Goal: Information Seeking & Learning: Learn about a topic

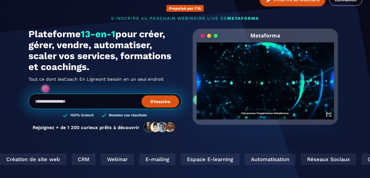
scroll to position [52, 0]
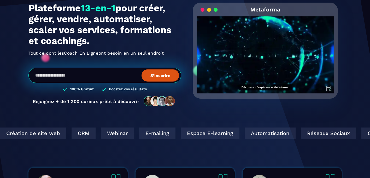
click at [188, 135] on div "Création de site web" at bounding box center [221, 133] width 66 height 11
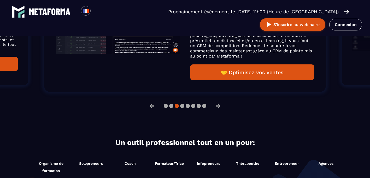
scroll to position [470, 0]
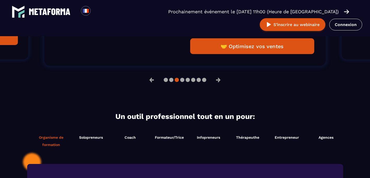
click at [57, 139] on span "Organisme de formation" at bounding box center [51, 141] width 38 height 15
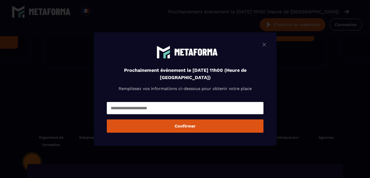
click at [267, 45] on img "Modal window" at bounding box center [264, 44] width 6 height 7
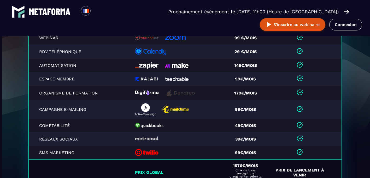
scroll to position [0, 0]
click at [329, 27] on link "Connexion" at bounding box center [345, 25] width 33 height 12
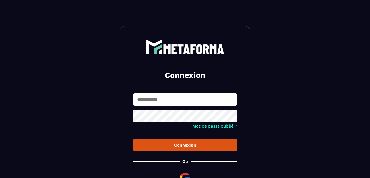
click at [141, 101] on input "text" at bounding box center [185, 100] width 104 height 12
type input "**********"
click at [172, 146] on div "Connexion" at bounding box center [184, 145] width 95 height 5
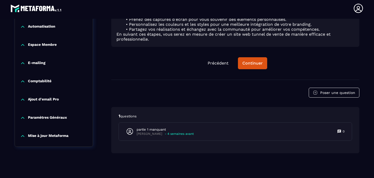
scroll to position [420, 0]
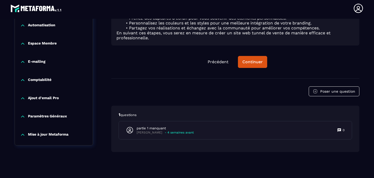
click at [33, 117] on p "Paramètres Généraux" at bounding box center [47, 116] width 39 height 5
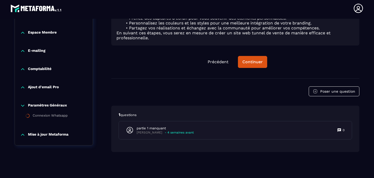
click at [41, 134] on p "Mise à jour Metaforma" at bounding box center [48, 135] width 40 height 5
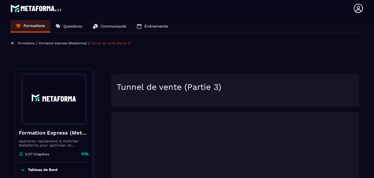
scroll to position [0, 0]
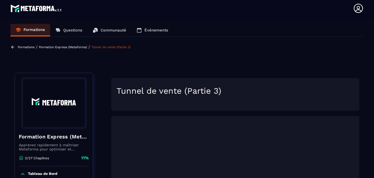
click at [12, 47] on icon at bounding box center [12, 47] width 3 height 3
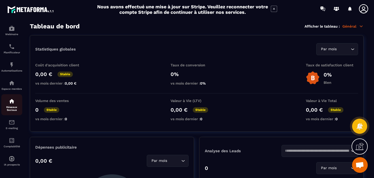
scroll to position [58, 0]
click at [11, 83] on img at bounding box center [12, 83] width 6 height 6
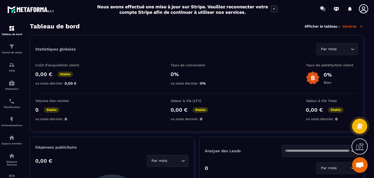
click at [229, 10] on h2 "Nous avons effectué une mise à jour sur Stripe. Veuillez reconnecter votre comp…" at bounding box center [182, 9] width 171 height 11
click at [323, 9] on icon at bounding box center [323, 9] width 1 height 1
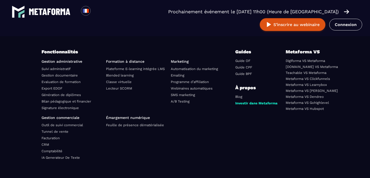
scroll to position [1868, 0]
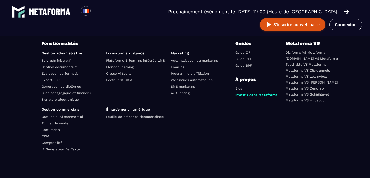
click at [52, 102] on link "Signature électronique" at bounding box center [59, 100] width 37 height 4
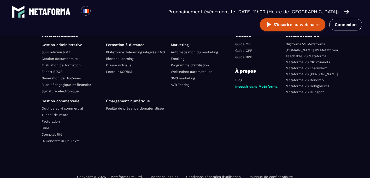
scroll to position [1860, 0]
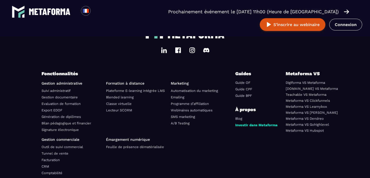
scroll to position [1541, 0]
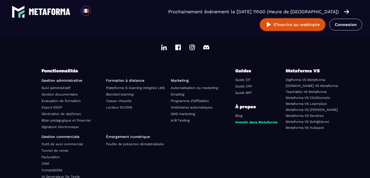
click at [113, 88] on link "Plateforme E-learning intégrée LMS" at bounding box center [135, 88] width 59 height 4
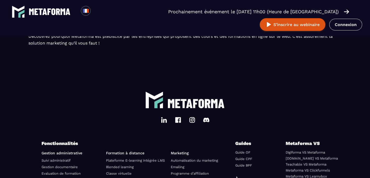
scroll to position [517, 0]
click at [113, 172] on link "Classe virtuelle" at bounding box center [119, 174] width 26 height 4
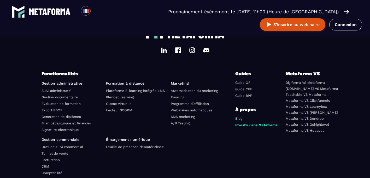
scroll to position [1369, 0]
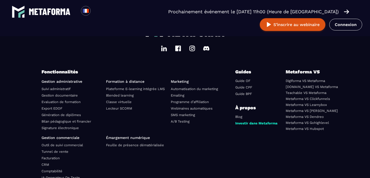
click at [117, 107] on link "Lecteur SCORM" at bounding box center [119, 109] width 26 height 4
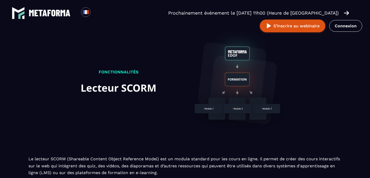
click at [46, 171] on link "LMS" at bounding box center [45, 173] width 9 height 5
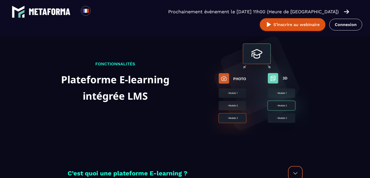
scroll to position [155, 0]
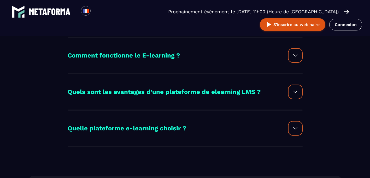
click at [79, 130] on h2 "Quelle plateforme e-learning choisir ?" at bounding box center [127, 129] width 119 height 10
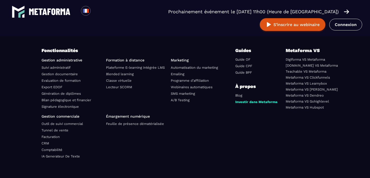
scroll to position [787, 0]
click at [113, 124] on link "Feuille de présence dématérialisée" at bounding box center [135, 124] width 58 height 4
